Goal: Navigation & Orientation: Find specific page/section

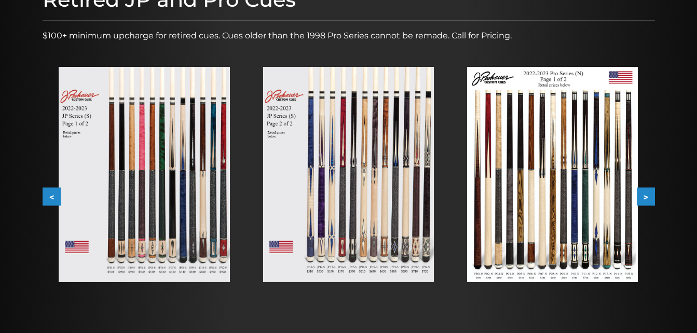
scroll to position [155, 0]
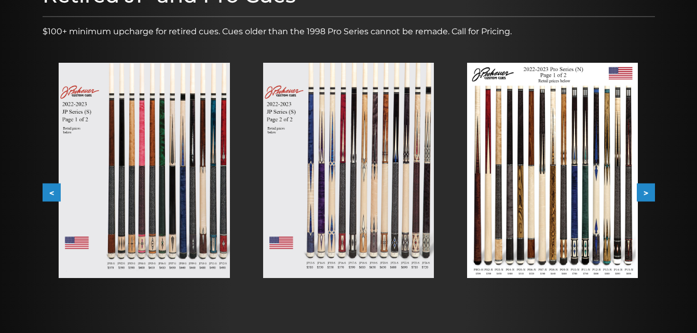
click at [645, 191] on button ">" at bounding box center [646, 193] width 18 height 18
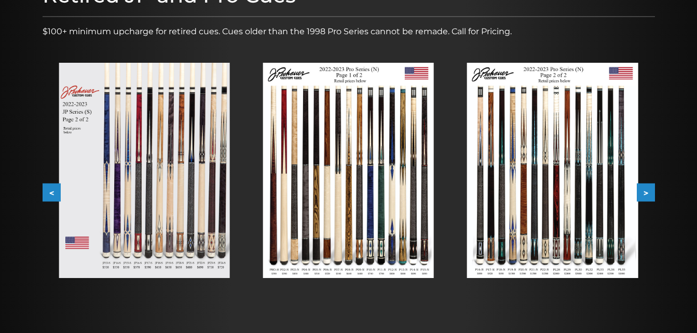
click at [645, 191] on button ">" at bounding box center [646, 193] width 18 height 18
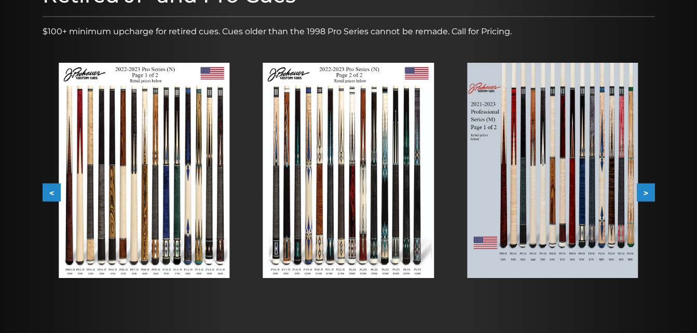
click at [645, 194] on button ">" at bounding box center [646, 193] width 18 height 18
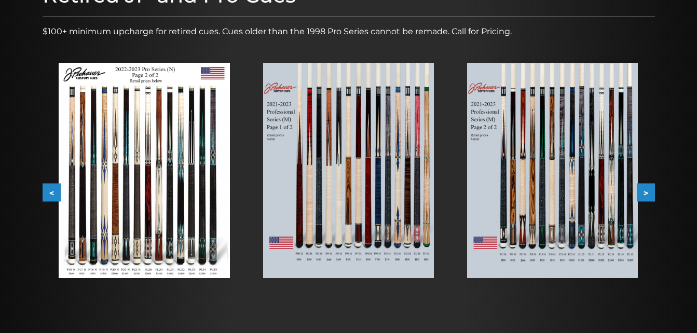
click at [645, 194] on button ">" at bounding box center [646, 193] width 18 height 18
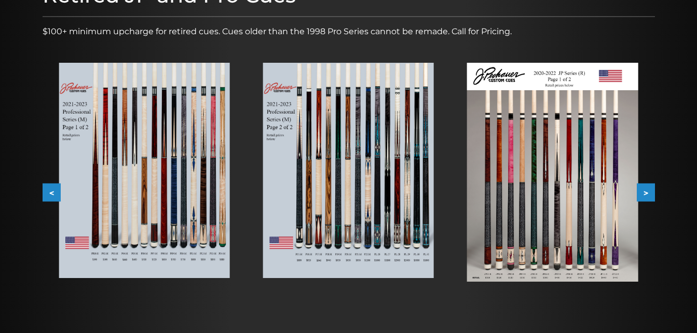
click at [645, 194] on button ">" at bounding box center [646, 193] width 18 height 18
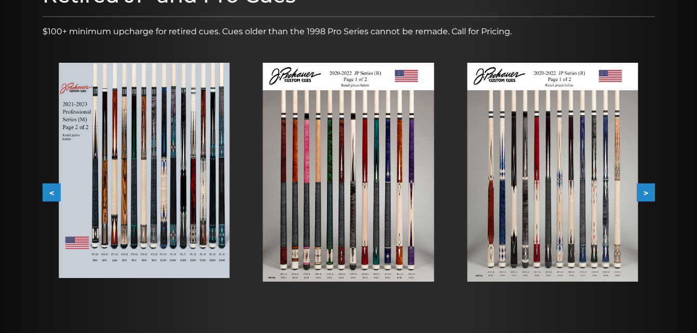
click at [645, 194] on button ">" at bounding box center [646, 193] width 18 height 18
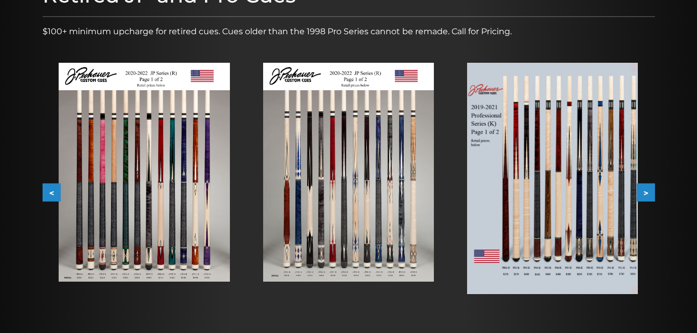
click at [645, 194] on button ">" at bounding box center [646, 193] width 18 height 18
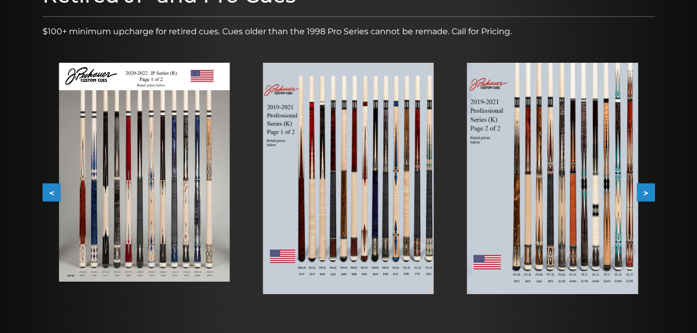
click at [645, 194] on button ">" at bounding box center [646, 193] width 18 height 18
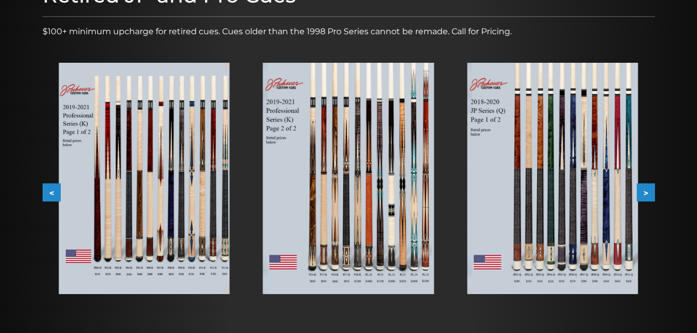
click at [645, 194] on button ">" at bounding box center [646, 193] width 18 height 18
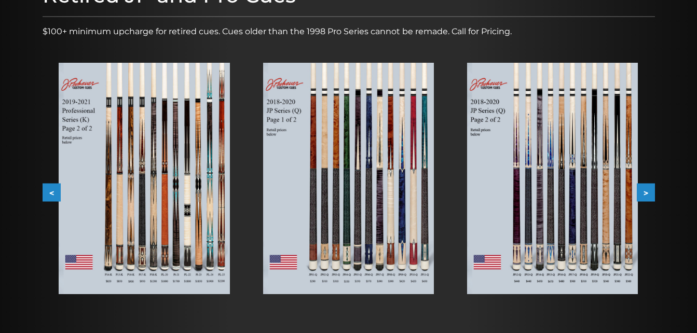
click at [645, 194] on button ">" at bounding box center [646, 193] width 18 height 18
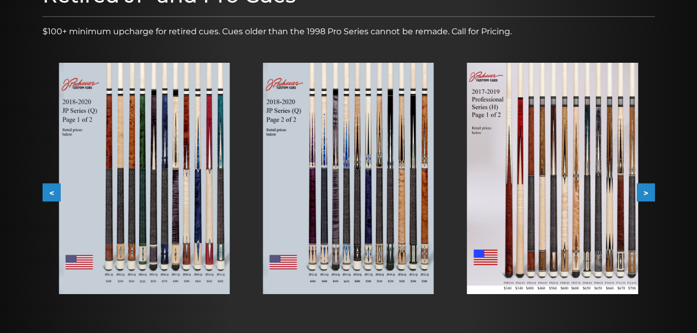
click at [645, 194] on button ">" at bounding box center [646, 193] width 18 height 18
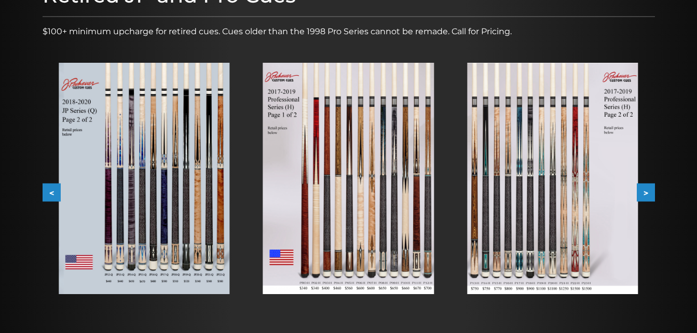
click at [645, 194] on button ">" at bounding box center [646, 193] width 18 height 18
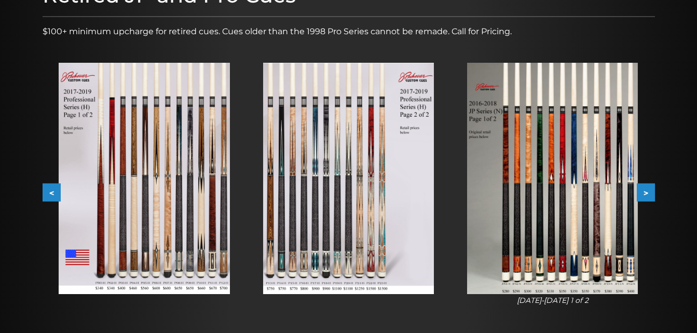
click at [645, 194] on button ">" at bounding box center [646, 193] width 18 height 18
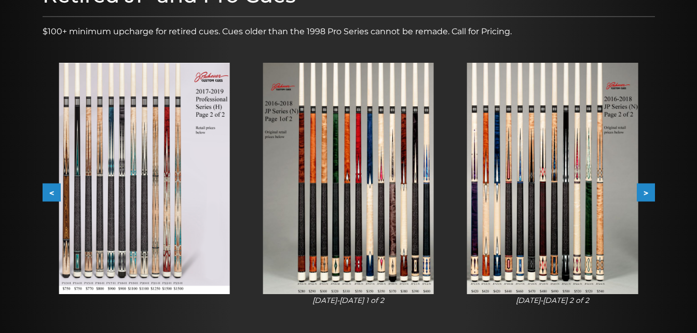
click at [645, 194] on button ">" at bounding box center [646, 193] width 18 height 18
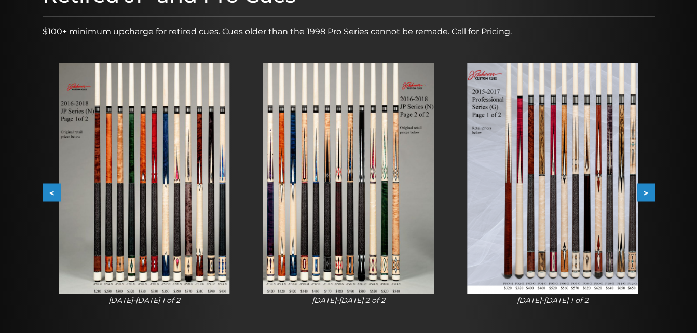
click at [645, 194] on button ">" at bounding box center [646, 193] width 18 height 18
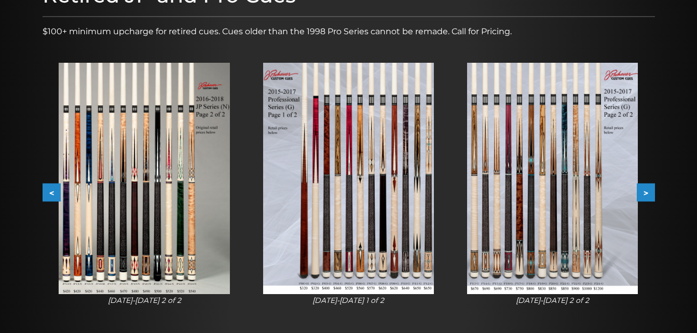
click at [645, 194] on button ">" at bounding box center [646, 193] width 18 height 18
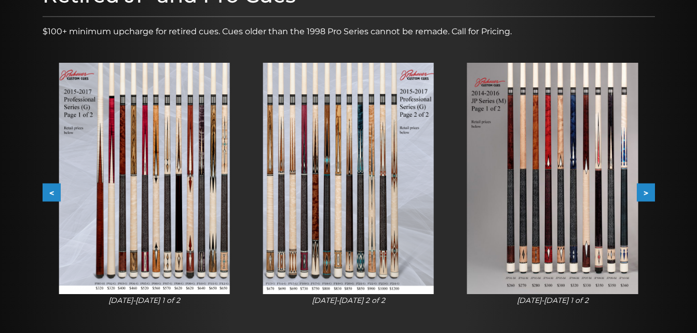
click at [645, 194] on button ">" at bounding box center [646, 193] width 18 height 18
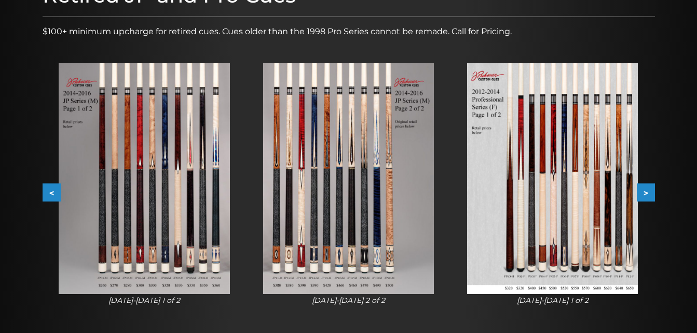
click at [645, 194] on button ">" at bounding box center [646, 193] width 18 height 18
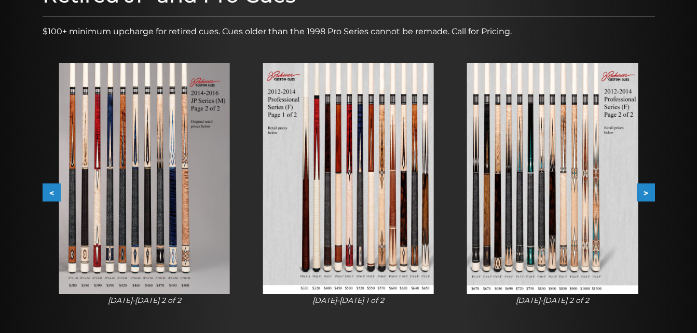
click at [645, 194] on button ">" at bounding box center [646, 193] width 18 height 18
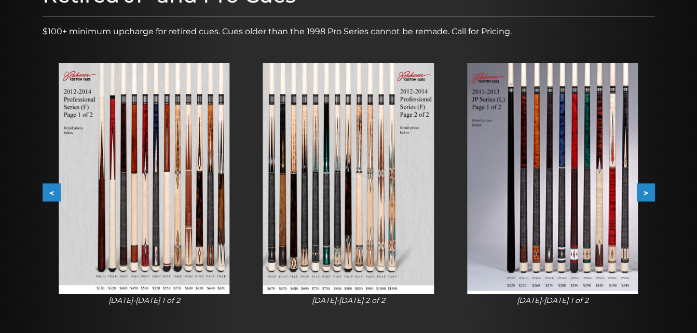
click at [645, 194] on button ">" at bounding box center [646, 193] width 18 height 18
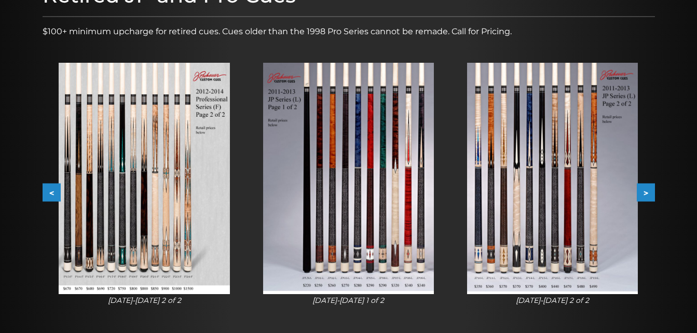
click at [645, 194] on button ">" at bounding box center [646, 193] width 18 height 18
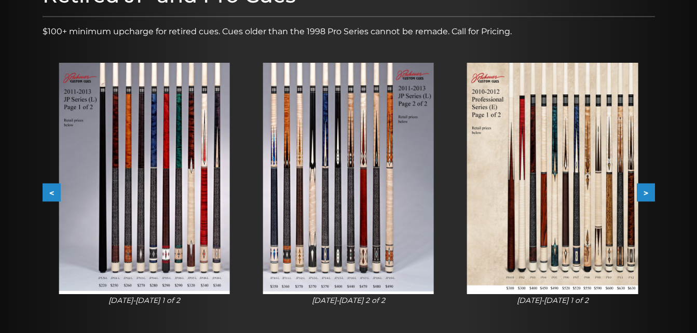
click at [645, 194] on button ">" at bounding box center [646, 193] width 18 height 18
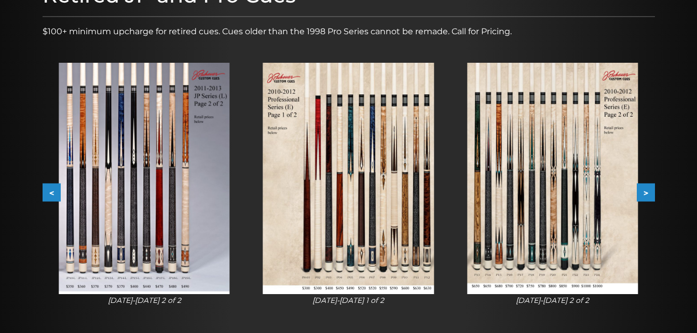
click at [645, 194] on button ">" at bounding box center [646, 193] width 18 height 18
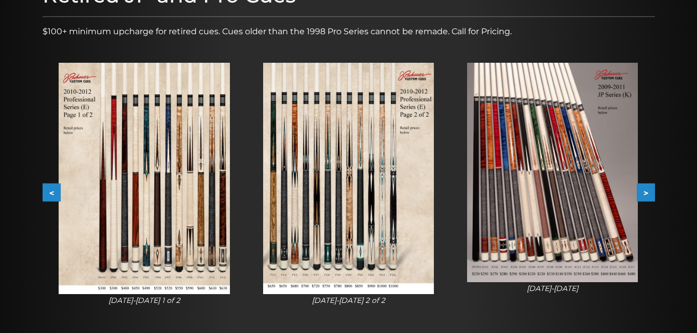
click at [645, 194] on button ">" at bounding box center [646, 193] width 18 height 18
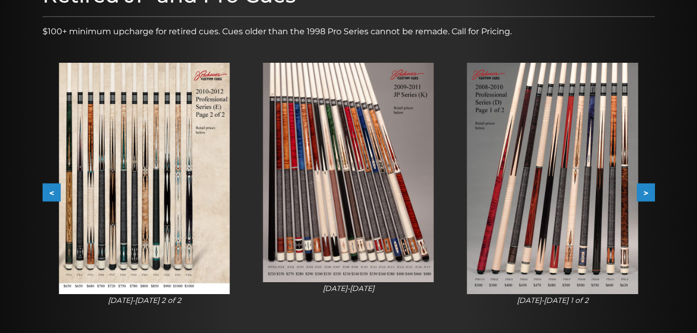
click at [645, 194] on button ">" at bounding box center [646, 193] width 18 height 18
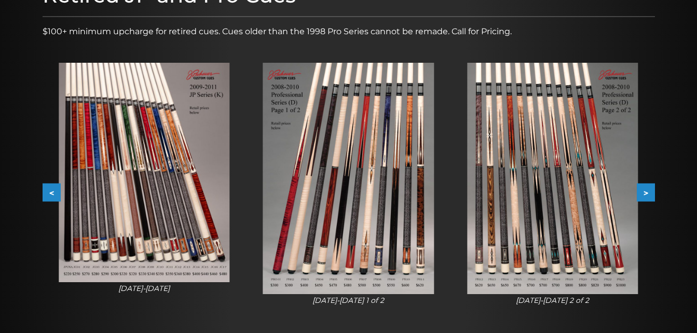
click at [645, 194] on button ">" at bounding box center [646, 193] width 18 height 18
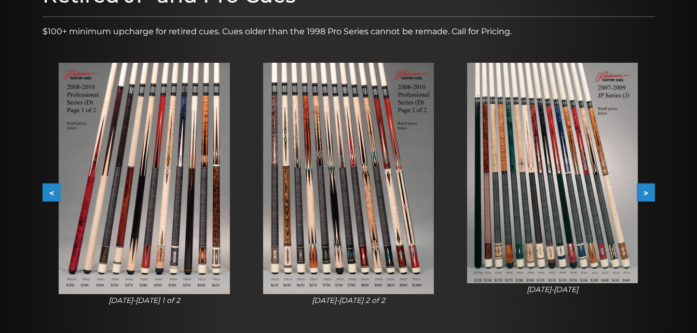
click at [645, 194] on button ">" at bounding box center [646, 193] width 18 height 18
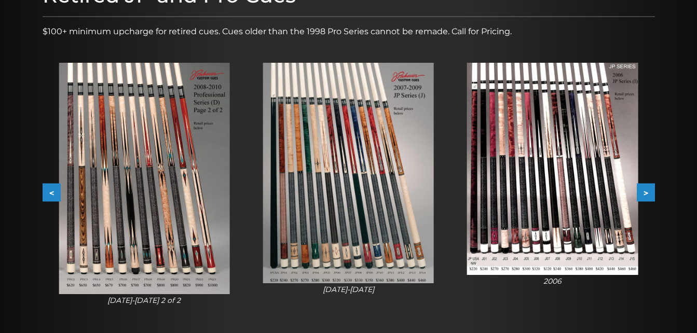
click at [645, 194] on button ">" at bounding box center [646, 193] width 18 height 18
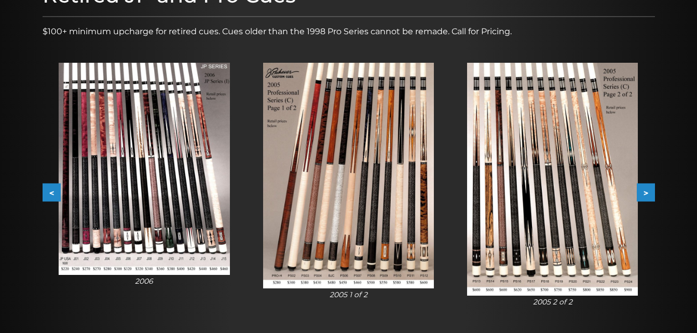
click at [645, 194] on button ">" at bounding box center [646, 193] width 18 height 18
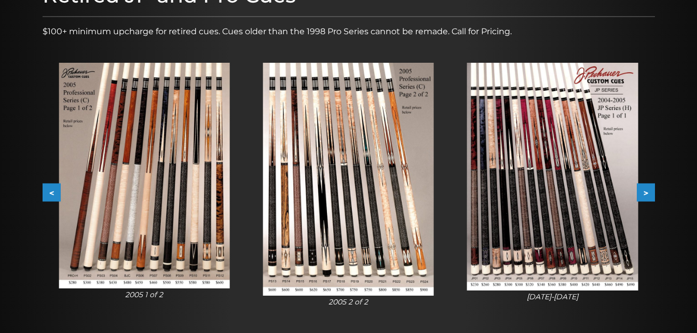
click at [645, 194] on button ">" at bounding box center [646, 193] width 18 height 18
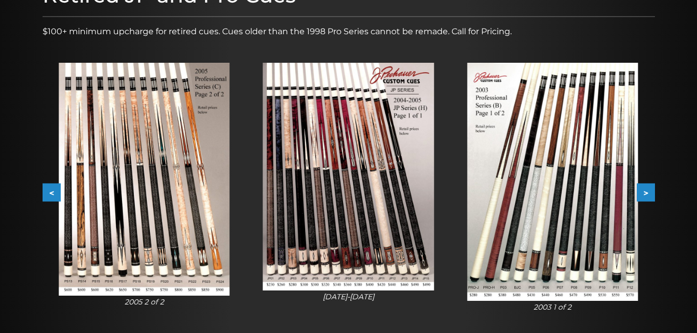
click at [645, 194] on button ">" at bounding box center [646, 193] width 18 height 18
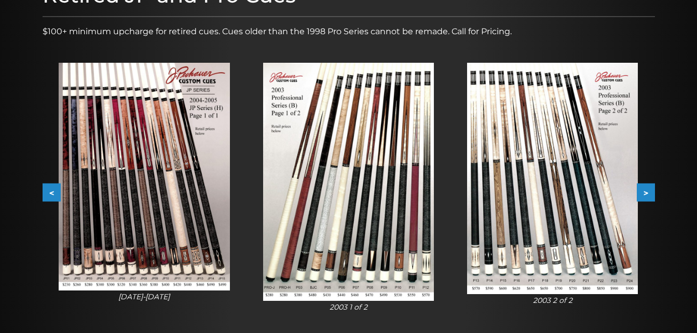
click at [645, 194] on button ">" at bounding box center [646, 193] width 18 height 18
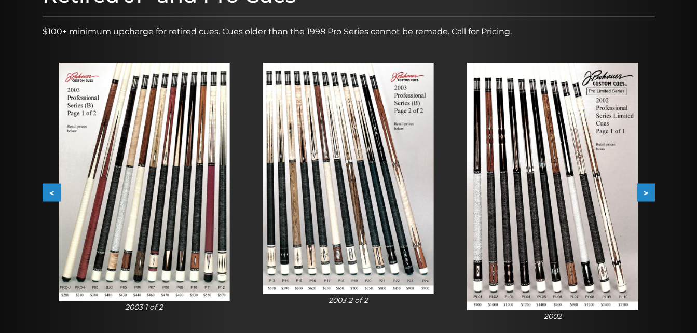
click at [645, 194] on button ">" at bounding box center [646, 193] width 18 height 18
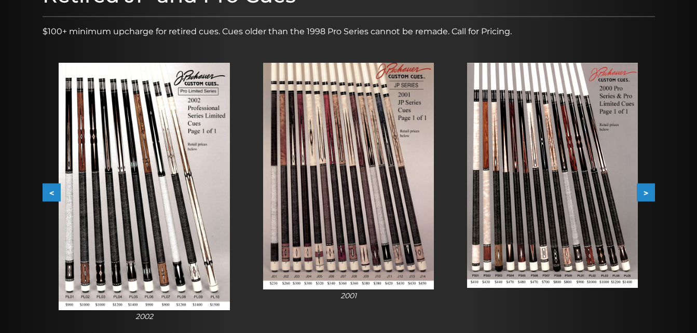
click at [645, 194] on button ">" at bounding box center [646, 193] width 18 height 18
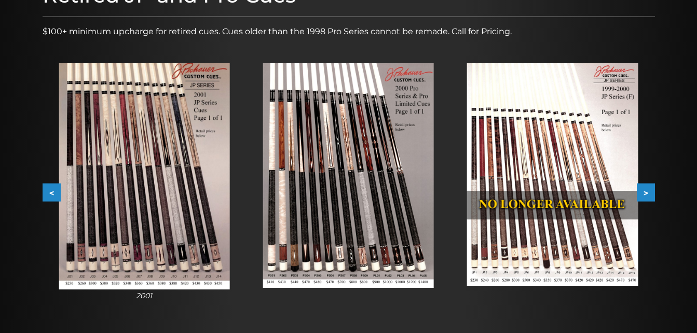
click at [645, 194] on button ">" at bounding box center [646, 193] width 18 height 18
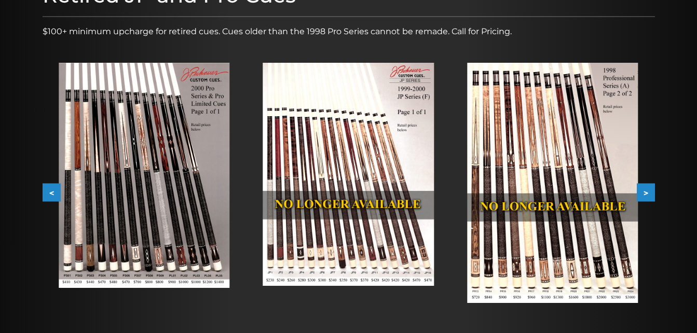
click at [377, 251] on img at bounding box center [348, 174] width 171 height 223
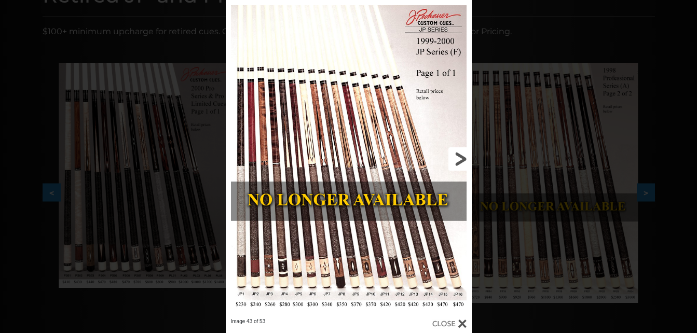
click at [394, 265] on link at bounding box center [416, 159] width 111 height 318
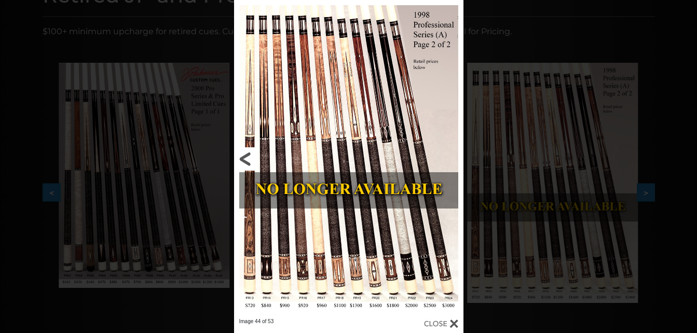
click at [245, 160] on link at bounding box center [285, 159] width 103 height 318
